Goal: Information Seeking & Learning: Learn about a topic

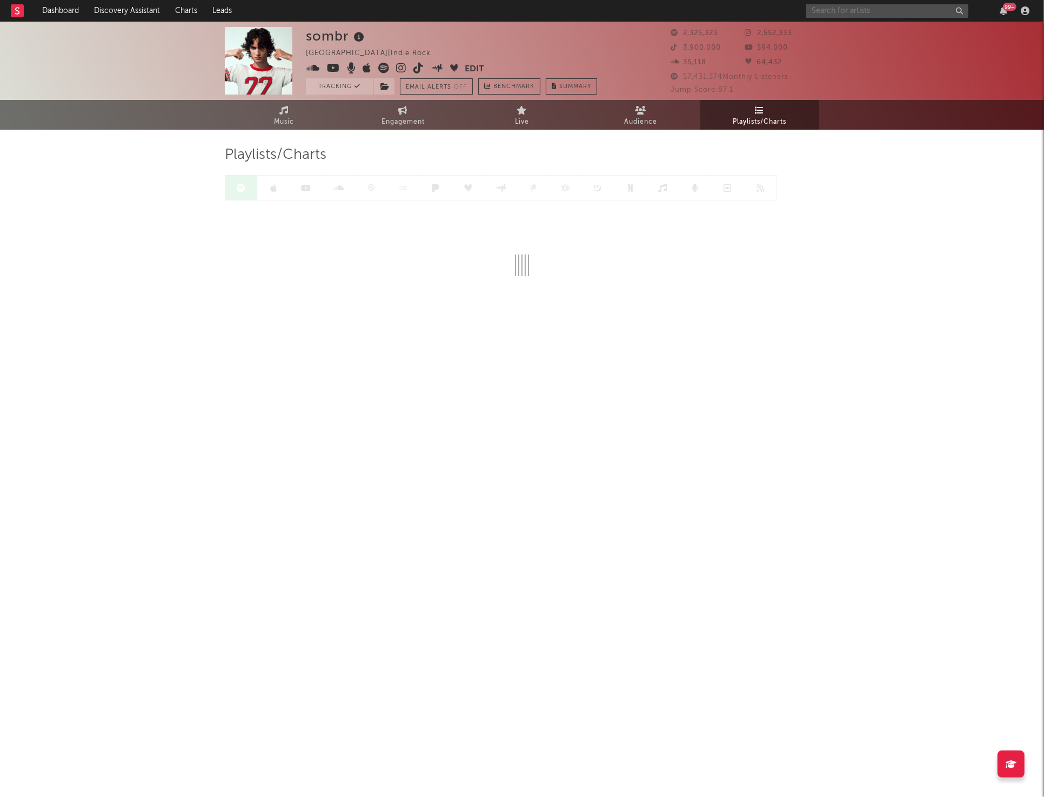
click at [856, 14] on input "text" at bounding box center [887, 11] width 162 height 14
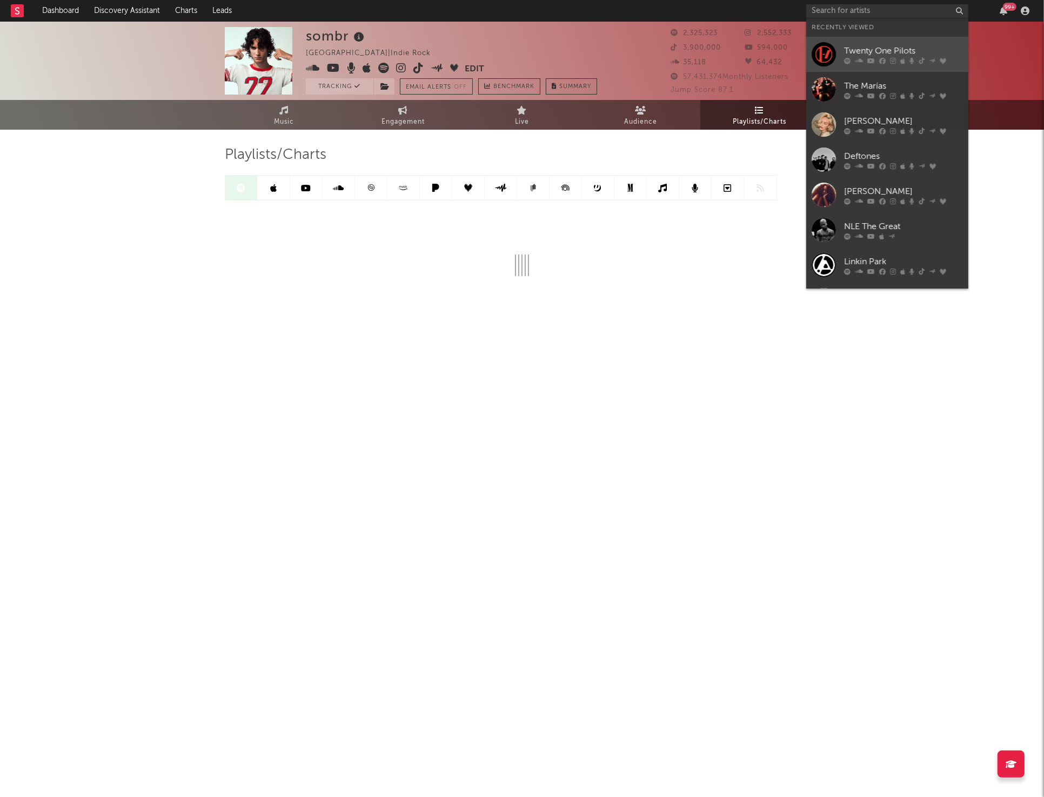
click at [837, 51] on link "Twenty One Pilots" at bounding box center [887, 54] width 162 height 35
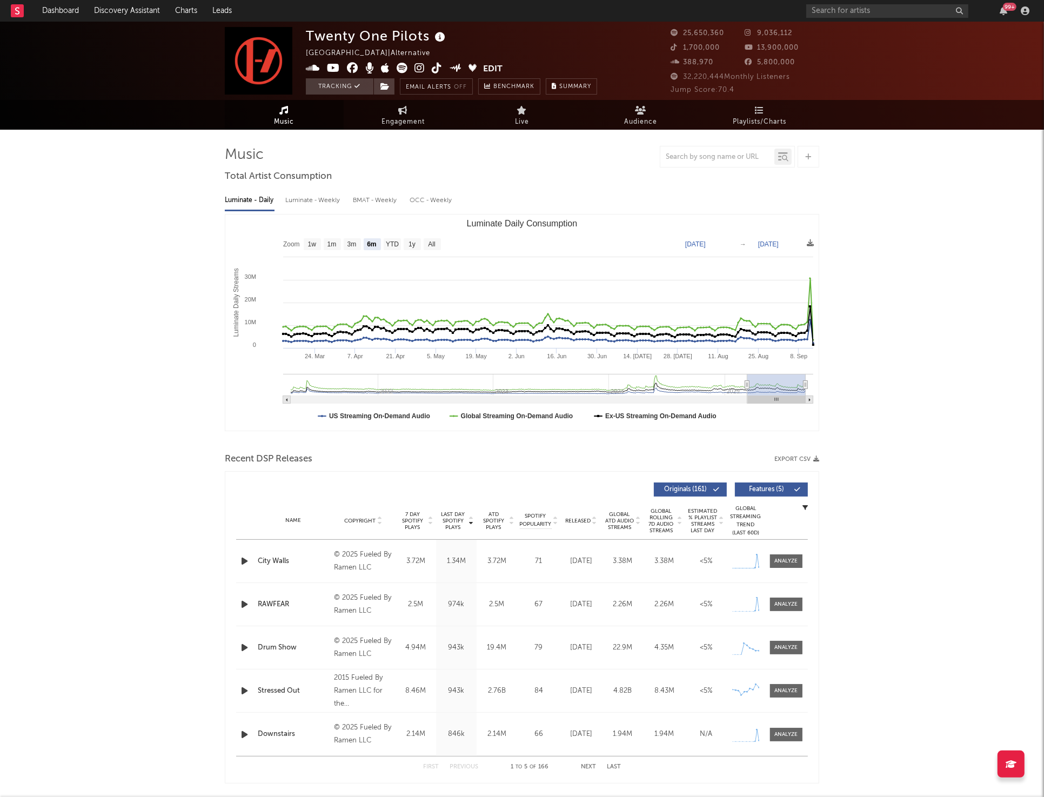
click at [430, 238] on rect "Luminate Daily Consumption" at bounding box center [431, 244] width 17 height 12
select select "All"
type input "[DATE]"
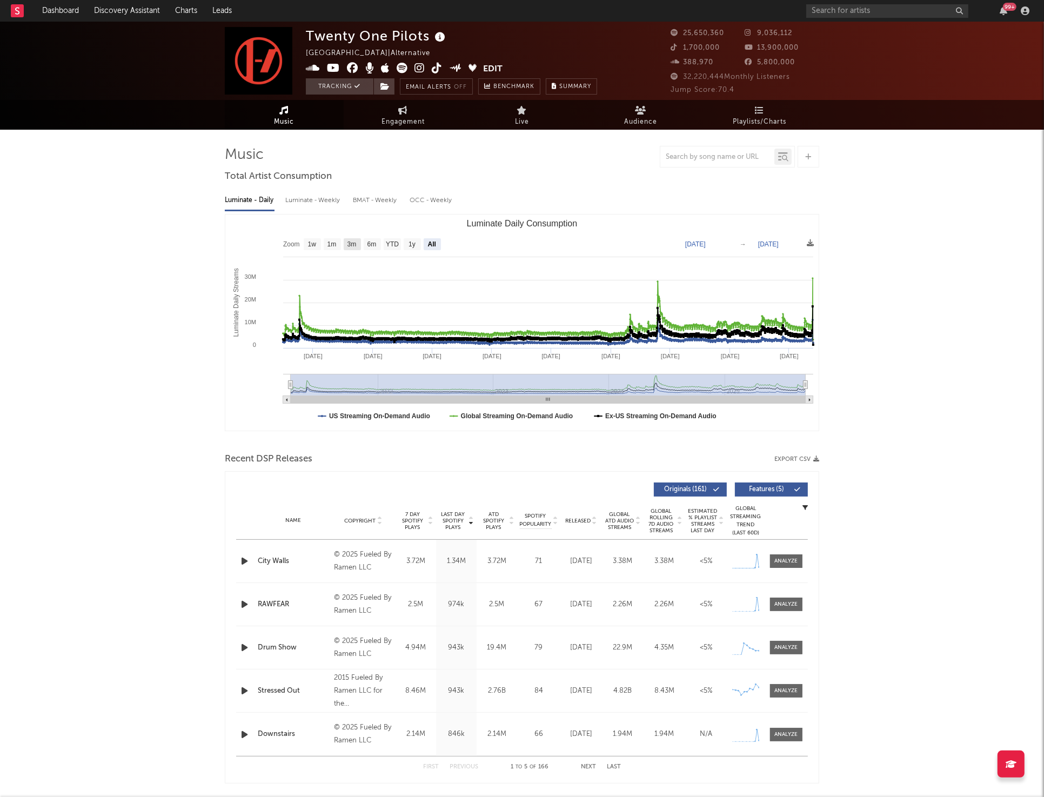
click at [352, 244] on text "3m" at bounding box center [351, 245] width 9 height 8
select select "3m"
type input "[DATE]"
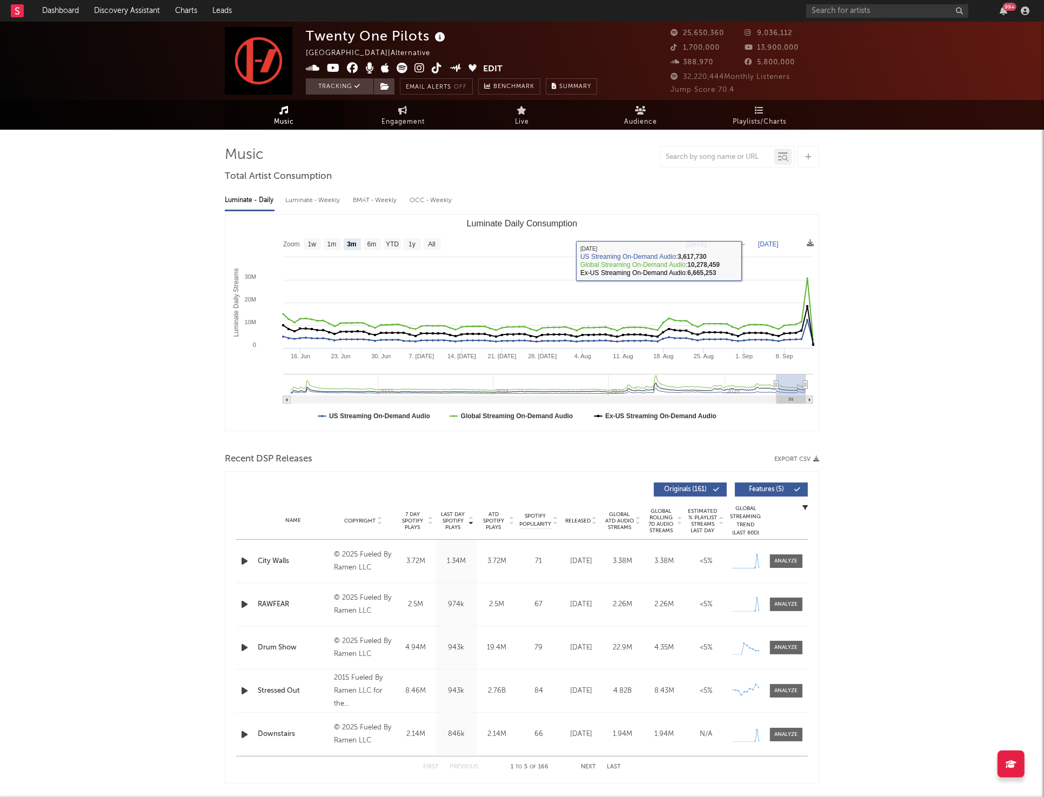
click at [375, 245] on text "6m" at bounding box center [371, 245] width 9 height 8
select select "6m"
type input "[DATE]"
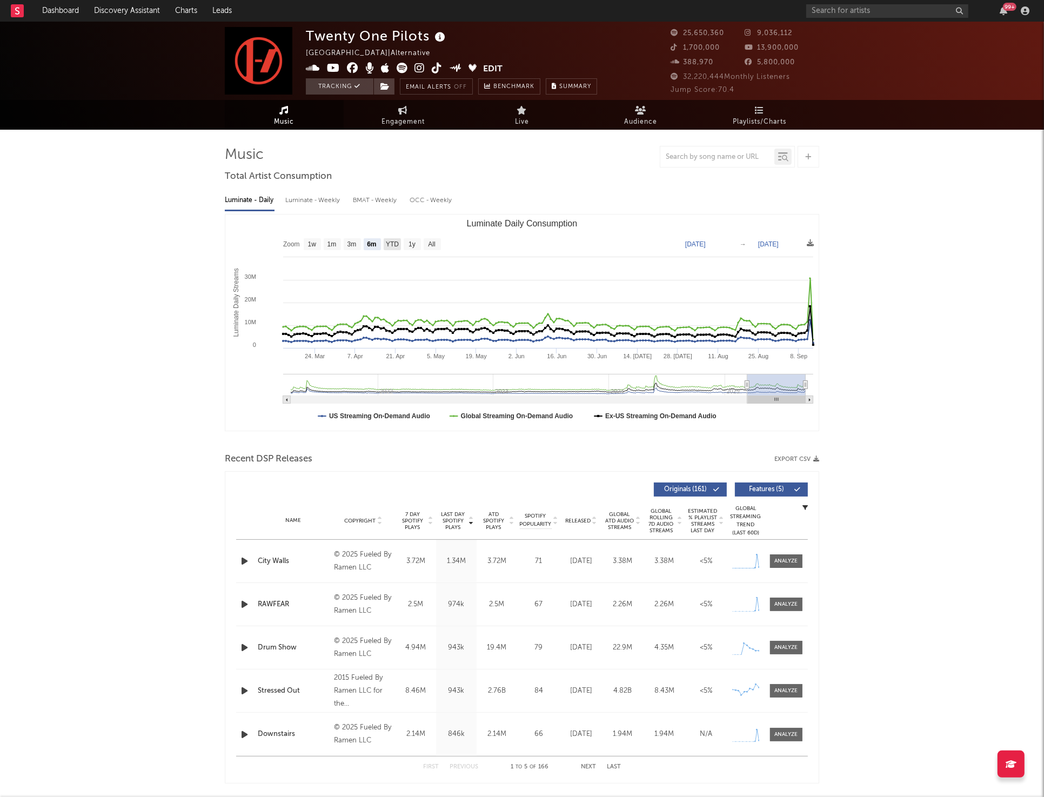
click at [386, 244] on text "YTD" at bounding box center [392, 245] width 13 height 8
select select "YTD"
type input "[DATE]"
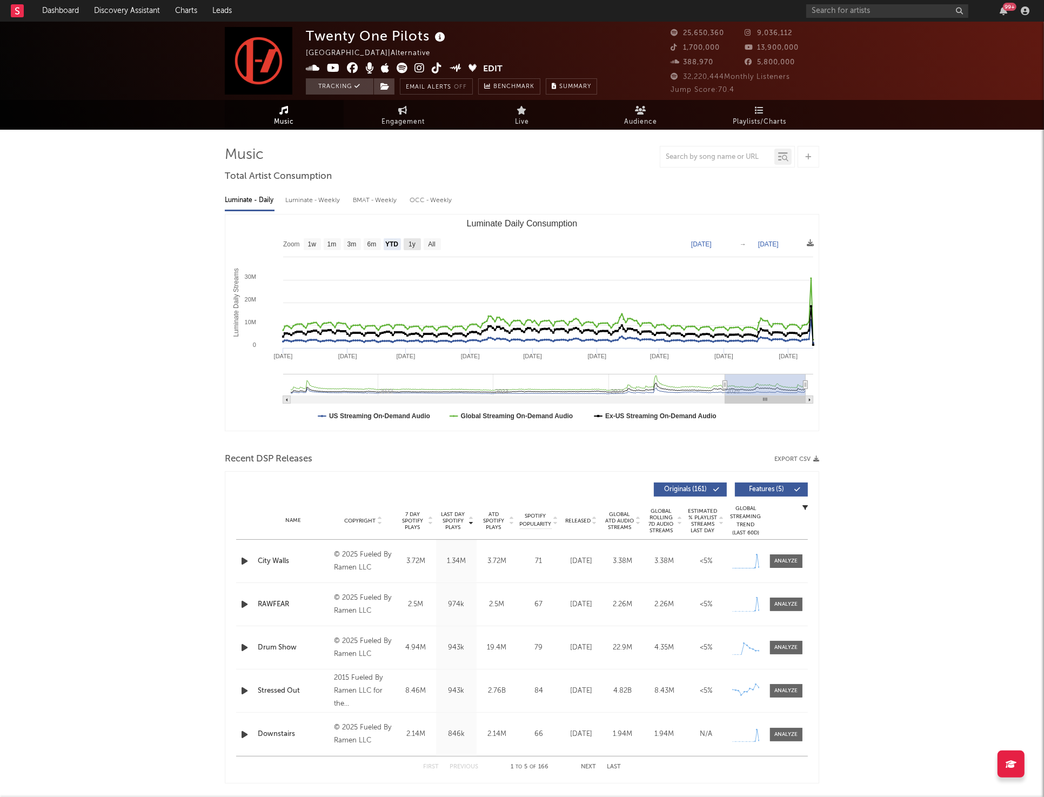
click at [408, 243] on g "1y" at bounding box center [411, 244] width 17 height 12
select select "1y"
type input "[DATE]"
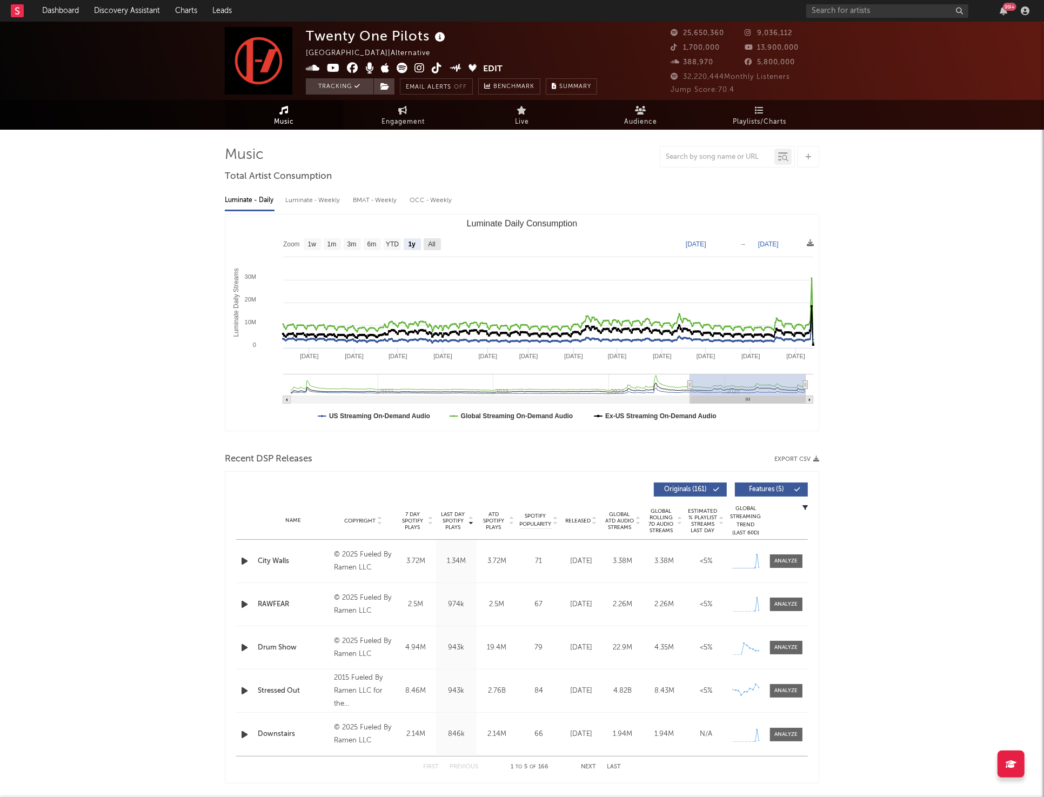
click at [432, 241] on text "All" at bounding box center [431, 245] width 7 height 8
select select "All"
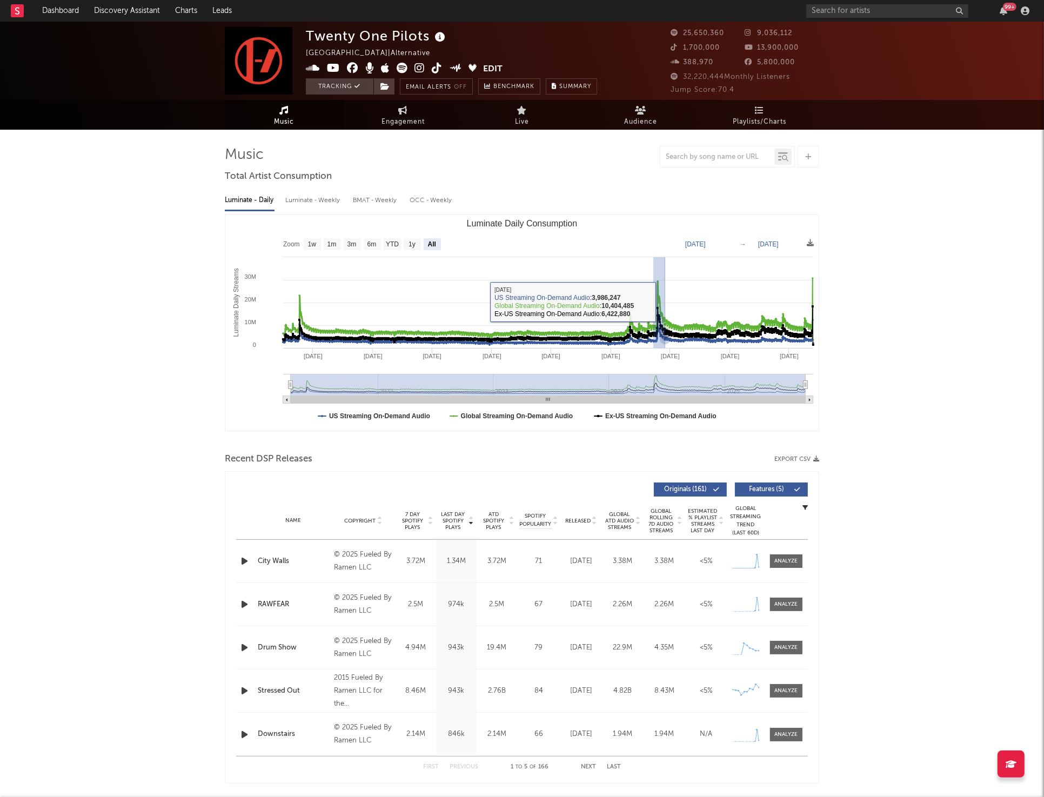
drag, startPoint x: 653, startPoint y: 302, endPoint x: 665, endPoint y: 302, distance: 11.9
click at [665, 302] on icon "Luminate Daily Consumption" at bounding box center [548, 309] width 530 height 62
type input "[DATE]"
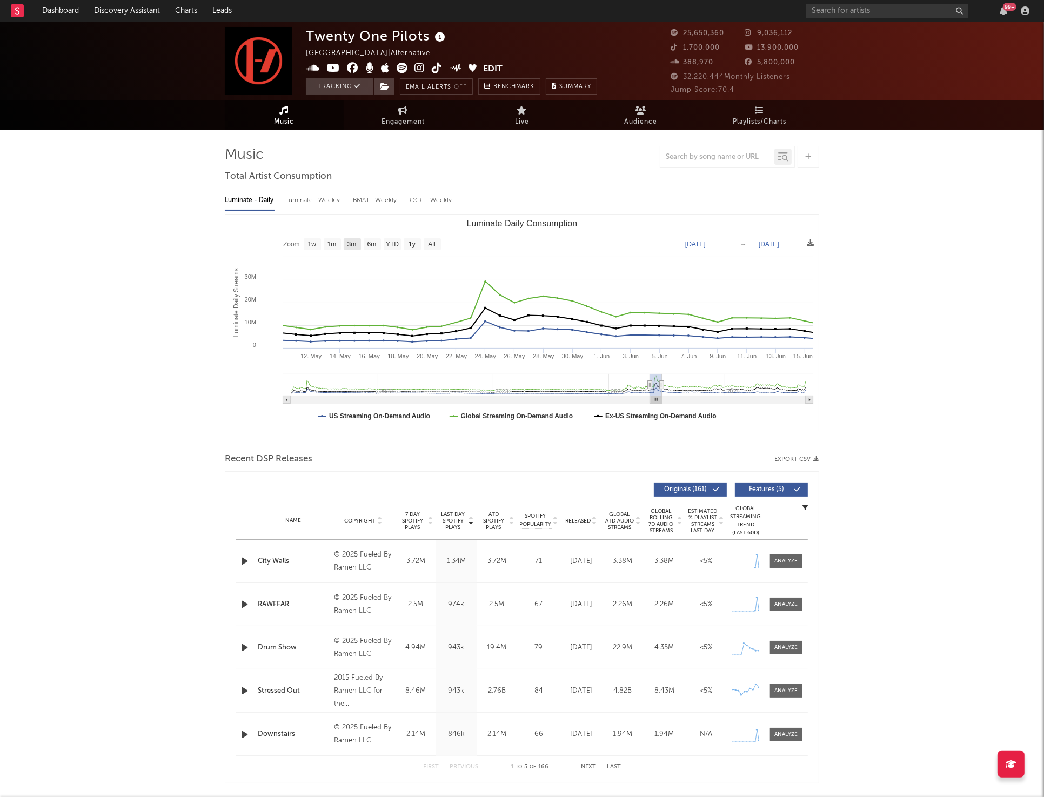
click at [354, 246] on text "3m" at bounding box center [351, 245] width 9 height 8
select select "3m"
type input "[DATE]"
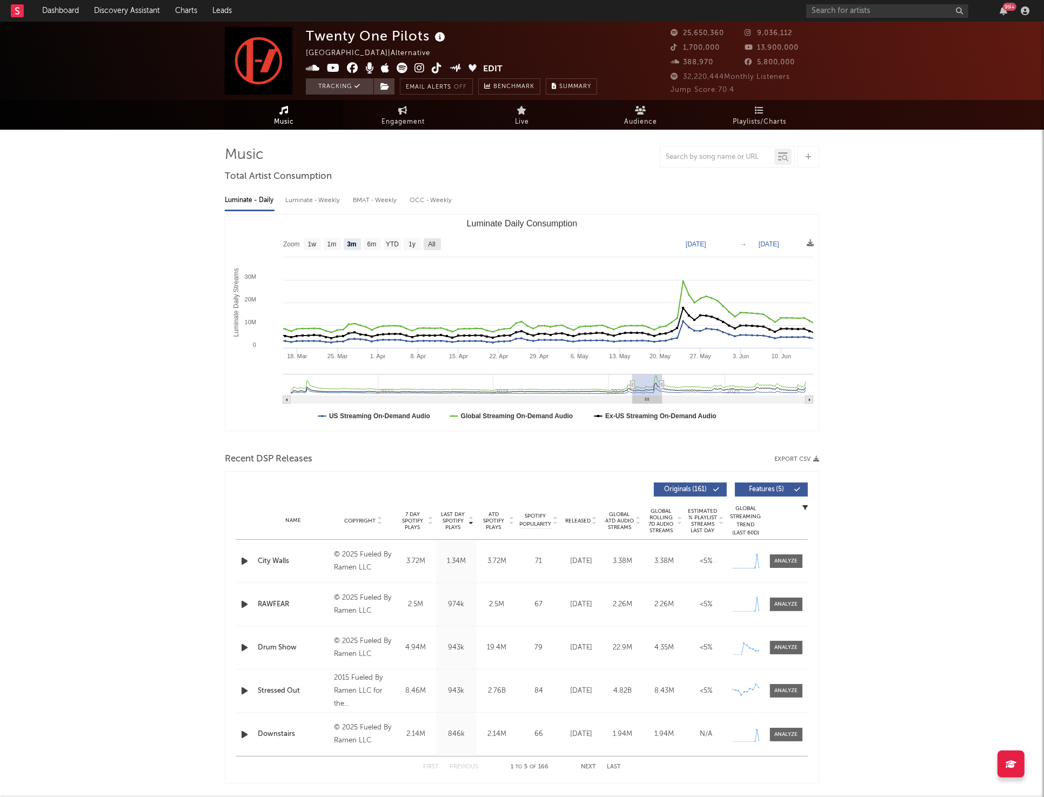
click at [429, 247] on text "All" at bounding box center [431, 245] width 7 height 8
select select "All"
type input "[DATE]"
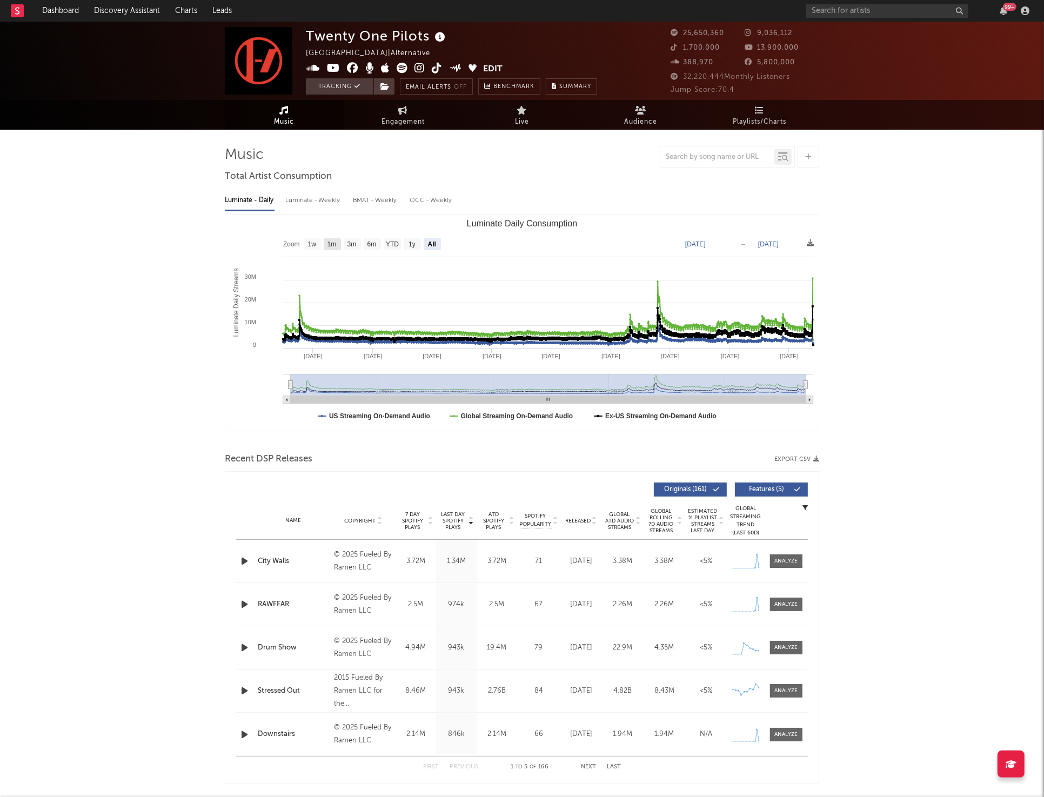
click at [333, 244] on text "1m" at bounding box center [331, 245] width 9 height 8
select select "1m"
type input "[DATE]"
